Goal: Transaction & Acquisition: Purchase product/service

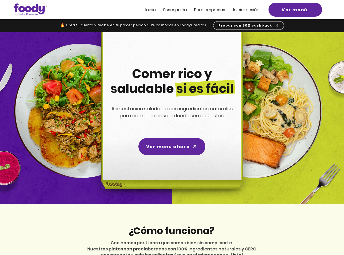
click at [245, 9] on span "Iniciar sesión" at bounding box center [246, 10] width 26 height 6
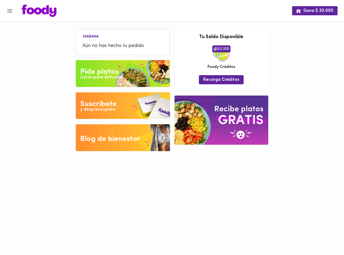
click at [106, 77] on div "Listos para disfrutar" at bounding box center [101, 77] width 42 height 6
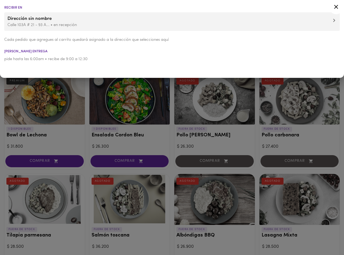
click at [66, 116] on div at bounding box center [172, 127] width 344 height 255
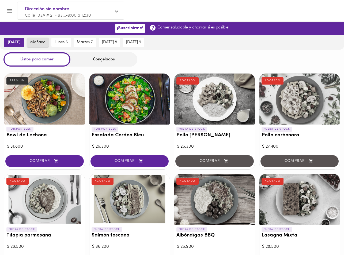
click at [36, 42] on span "mañana" at bounding box center [37, 42] width 15 height 5
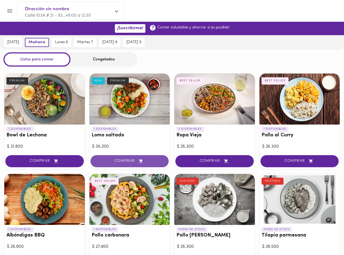
click at [120, 160] on span "COMPRAR" at bounding box center [129, 161] width 65 height 5
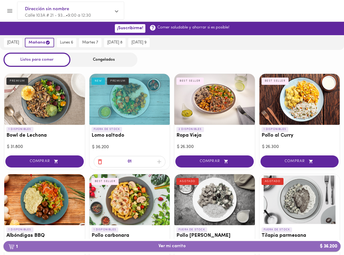
click at [164, 246] on span "1 Ver mi carrito $ 36.200" at bounding box center [172, 245] width 27 height 5
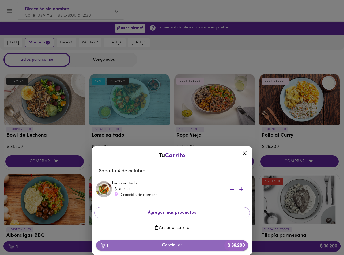
click at [169, 244] on span "1 Continuar $ 36.200" at bounding box center [173, 245] width 144 height 5
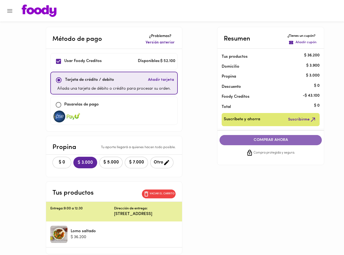
click at [285, 140] on span "COMPRAR AHORA" at bounding box center [271, 140] width 92 height 5
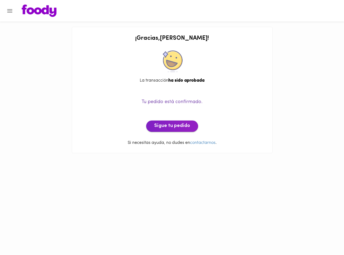
click at [179, 125] on span "Sigue tu pedido" at bounding box center [172, 126] width 36 height 6
